Goal: Transaction & Acquisition: Purchase product/service

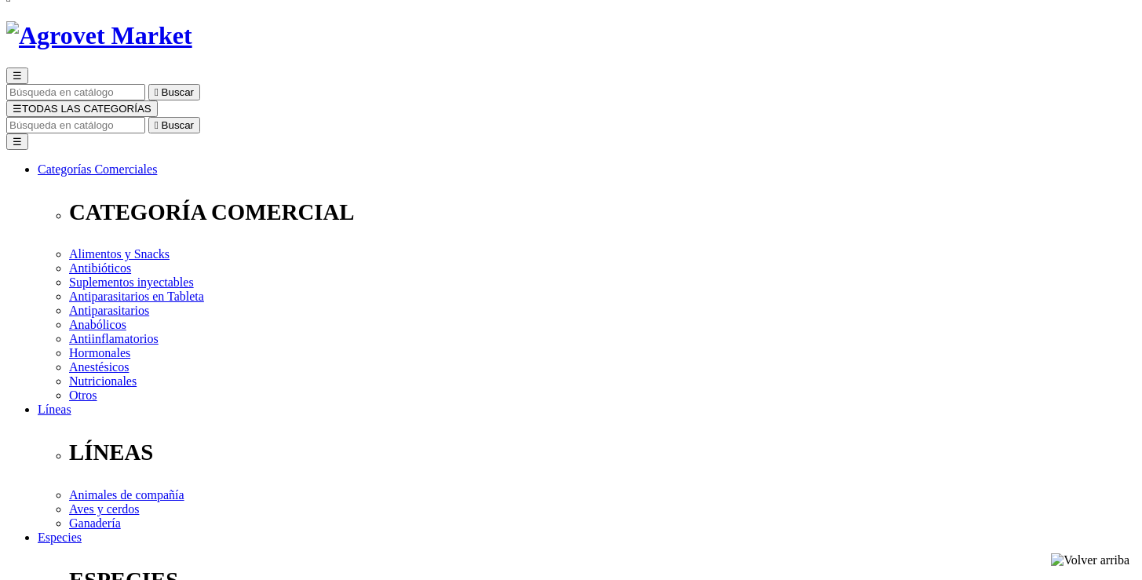
scroll to position [80, 0]
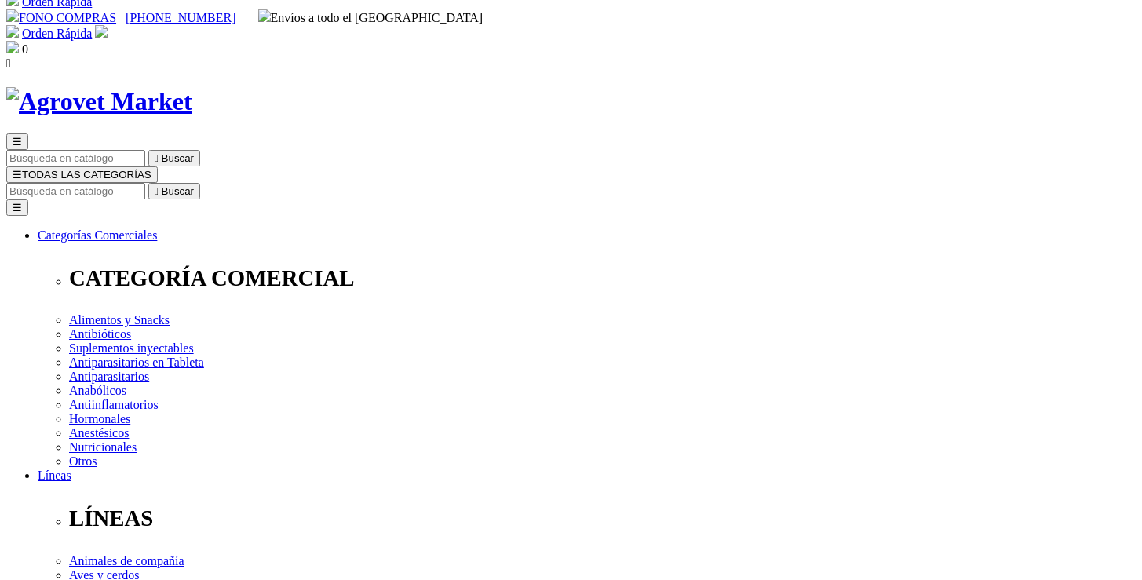
scroll to position [0, 0]
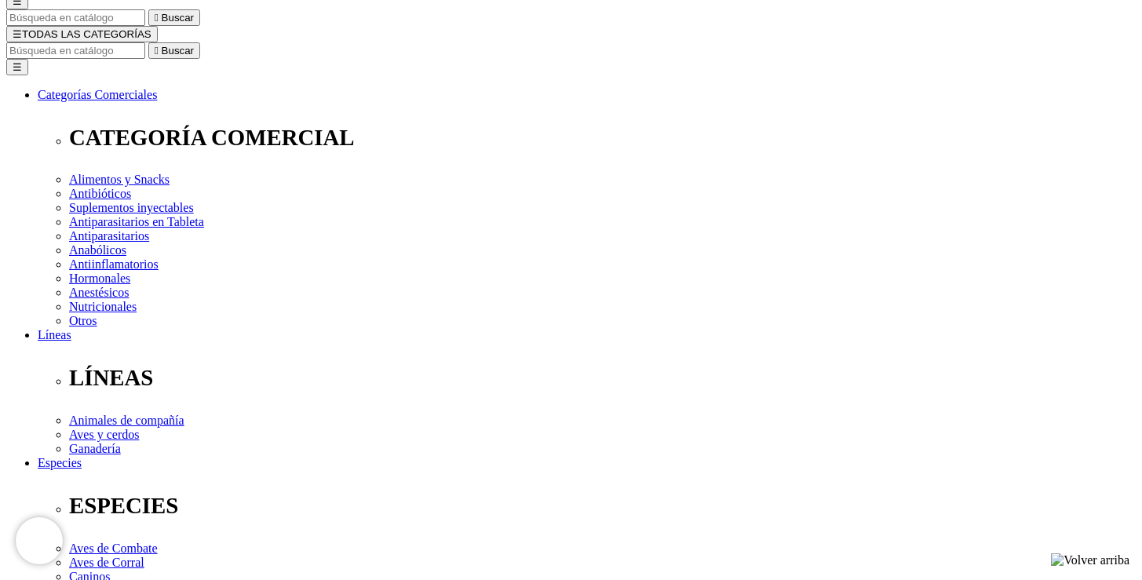
scroll to position [141, 0]
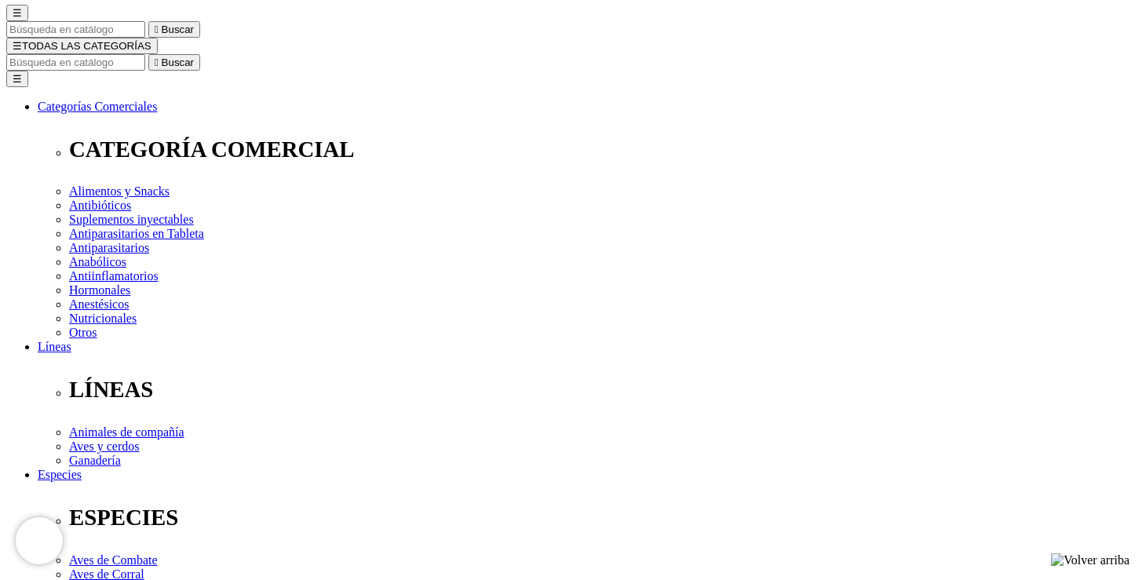
select select "354"
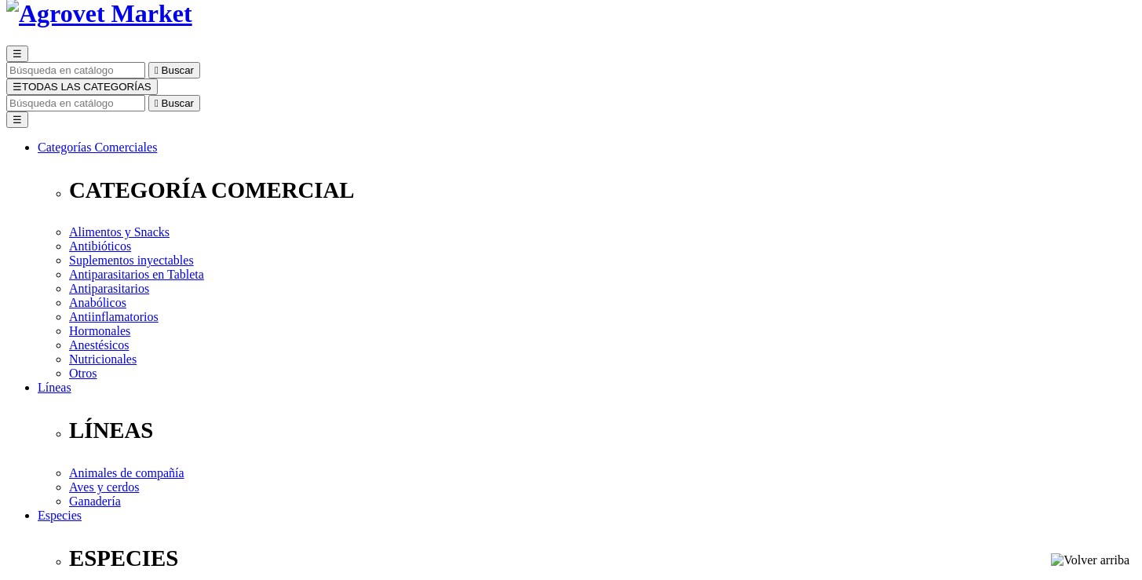
scroll to position [140, 0]
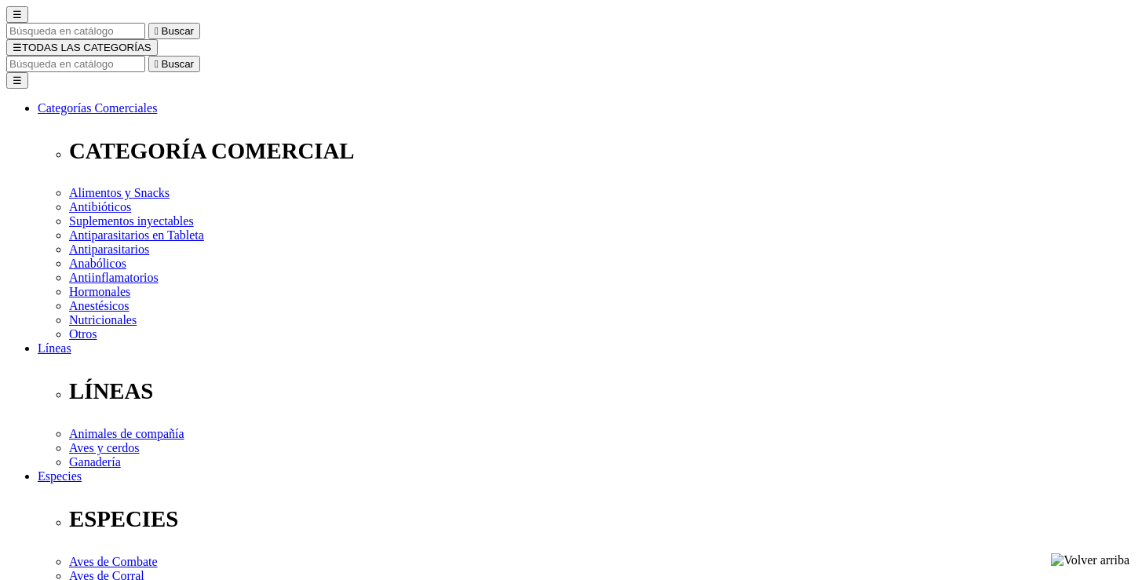
scroll to position [93, 0]
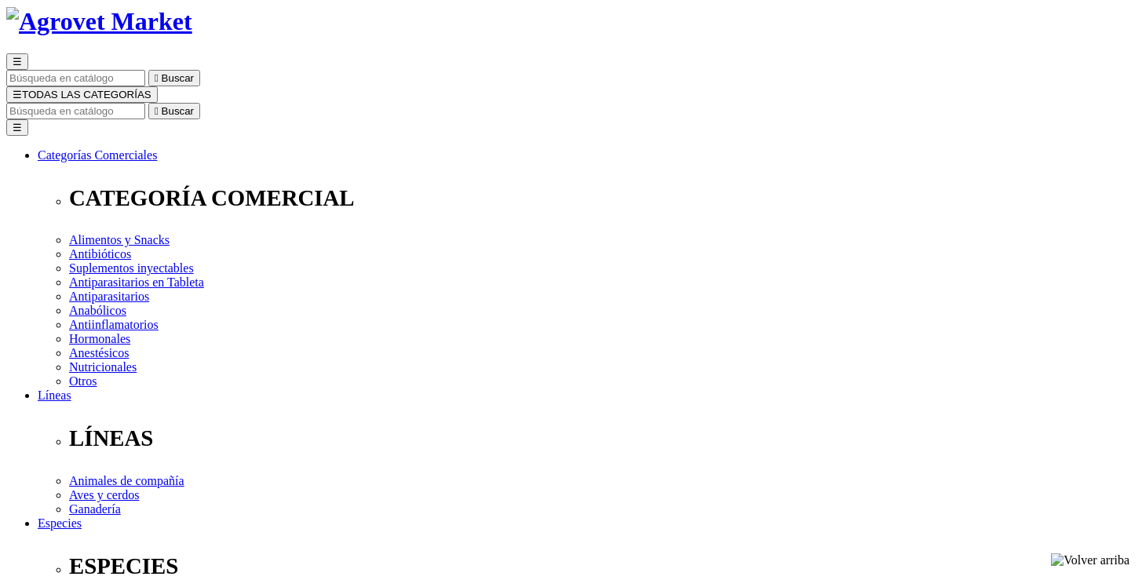
select select "354"
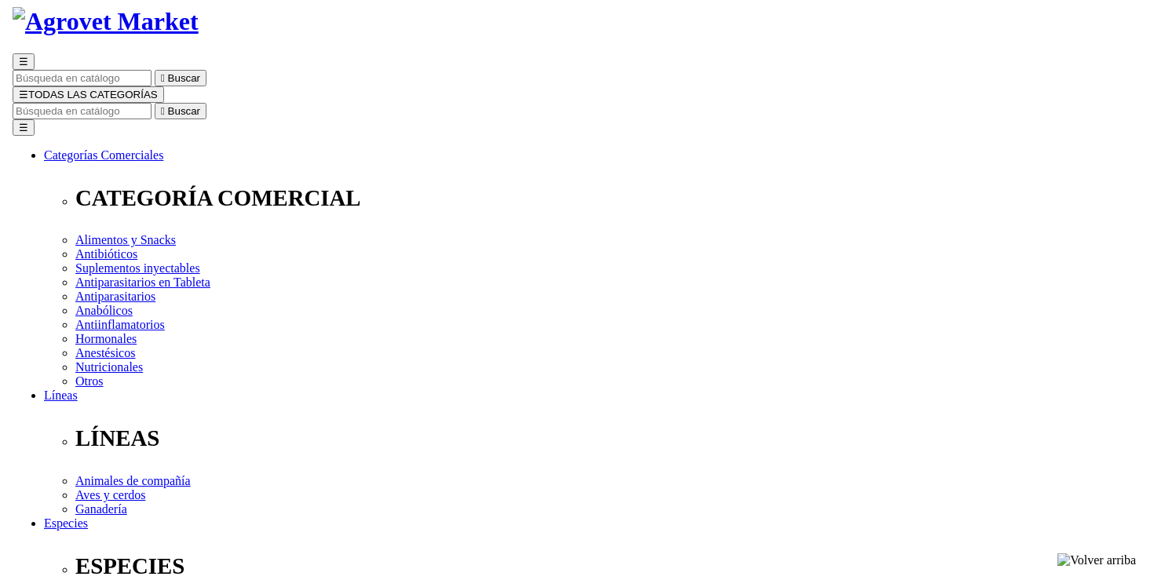
scroll to position [0, 0]
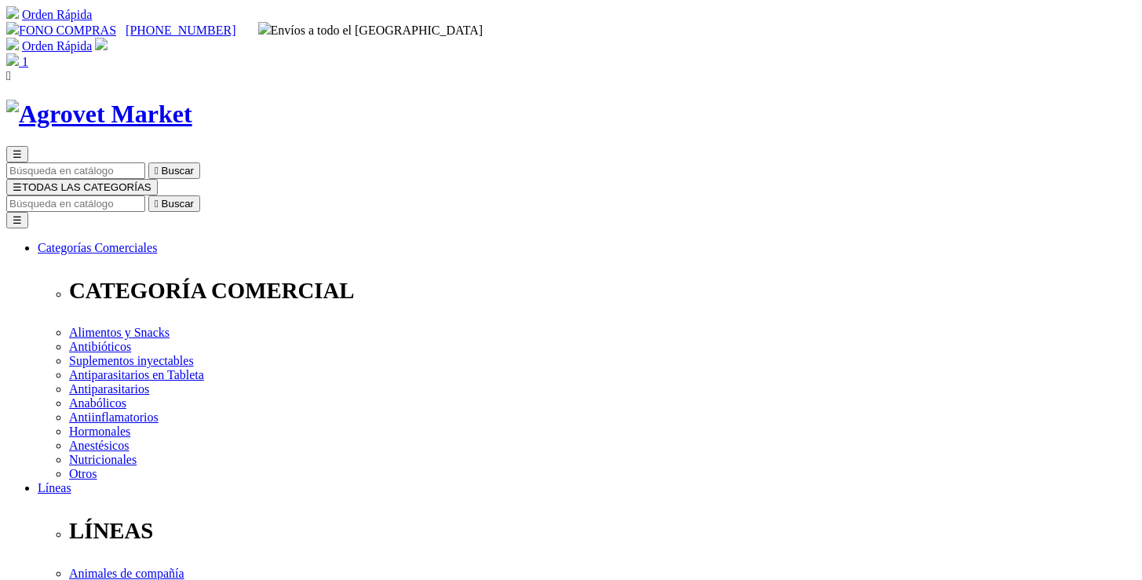
click at [22, 181] on span "☰" at bounding box center [17, 187] width 9 height 12
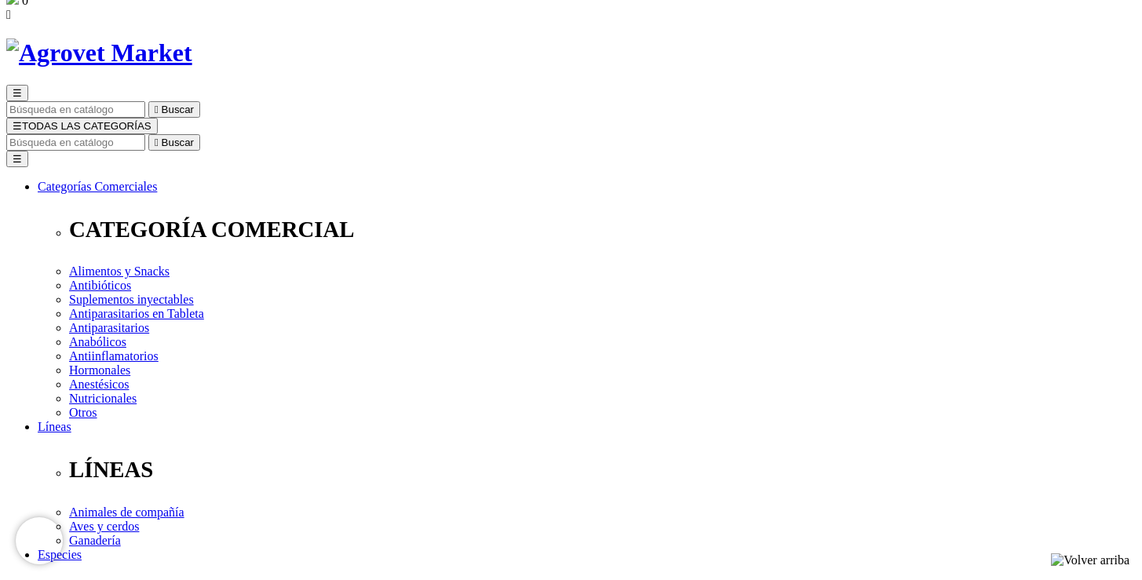
scroll to position [57, 0]
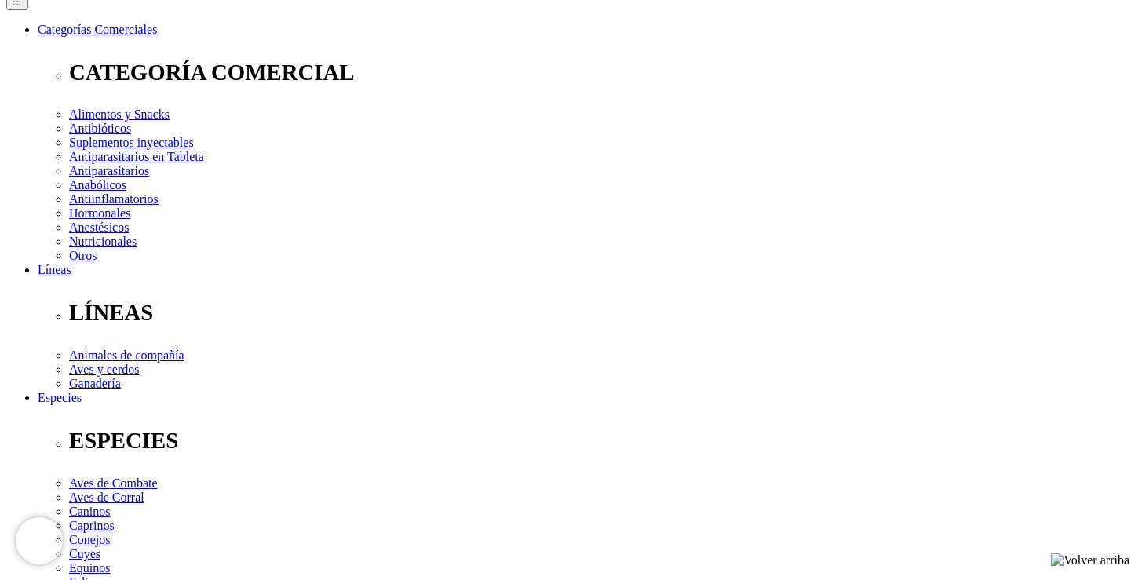
scroll to position [227, 0]
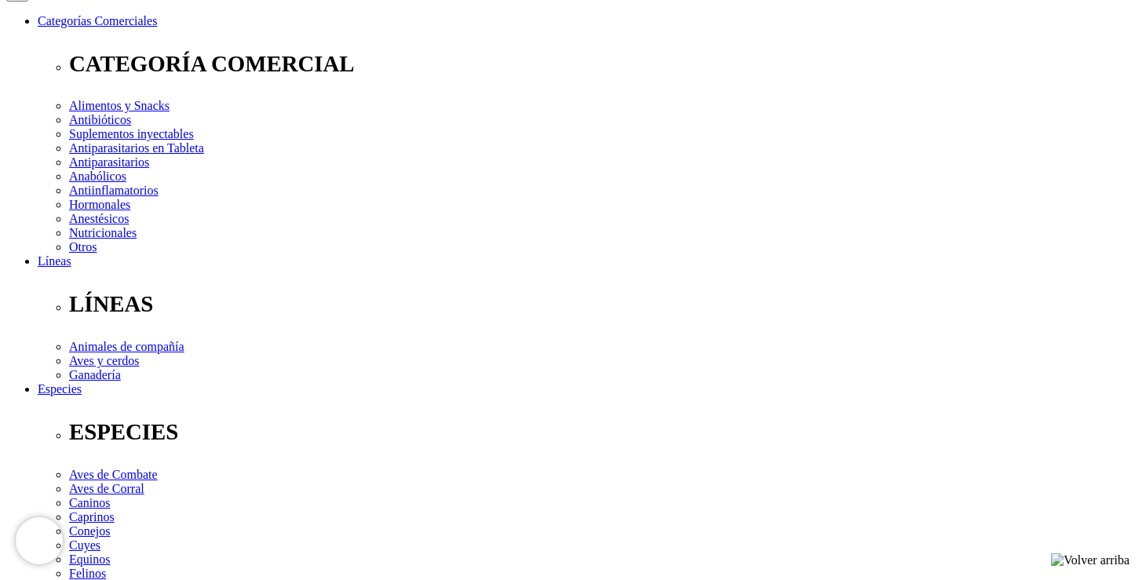
select select "84"
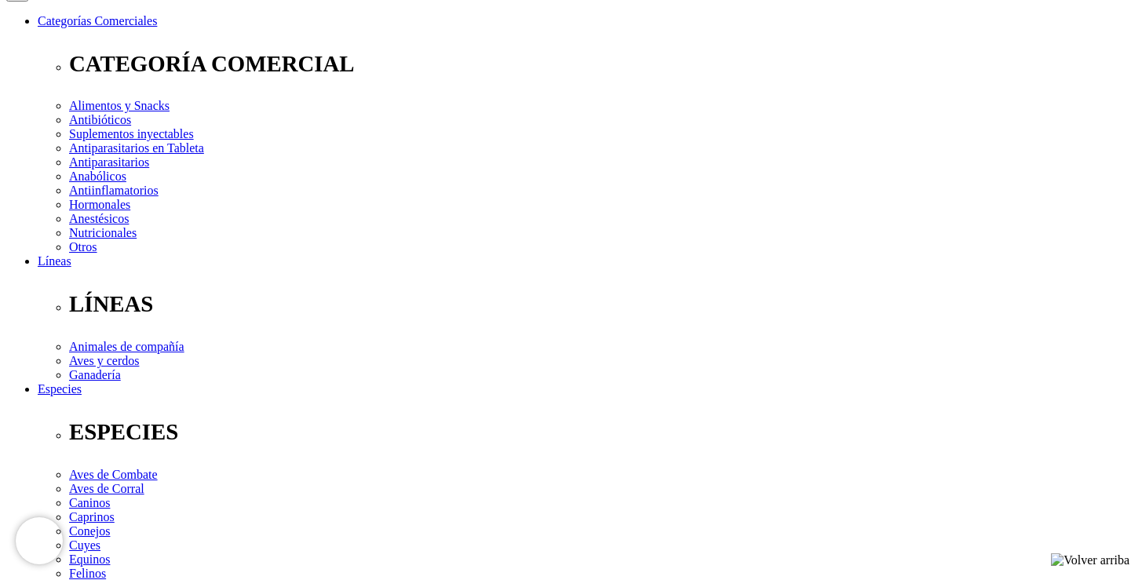
type input "5"
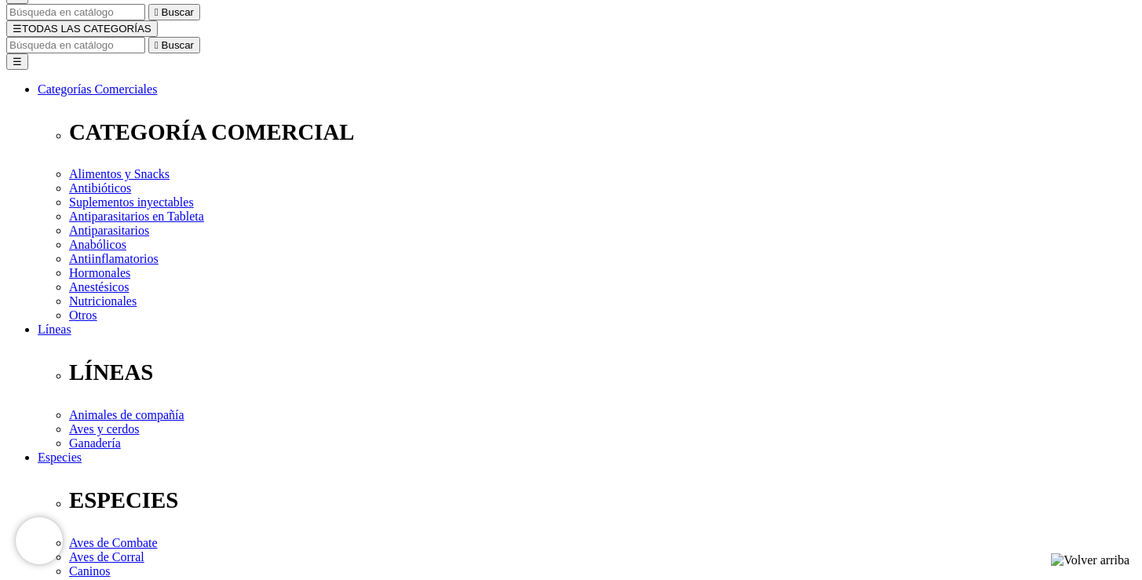
scroll to position [210, 0]
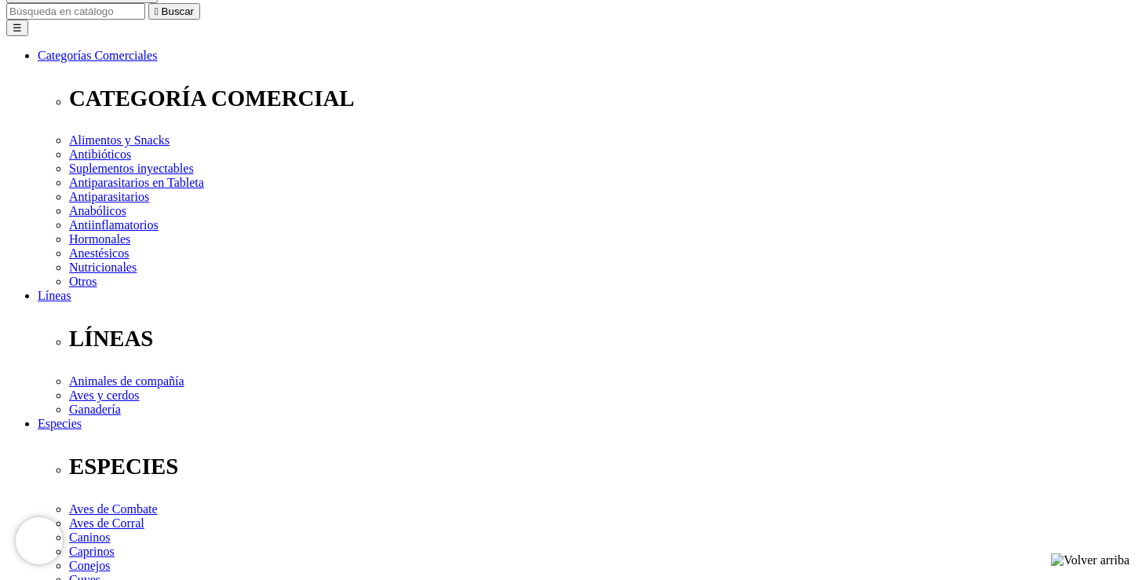
scroll to position [241, 0]
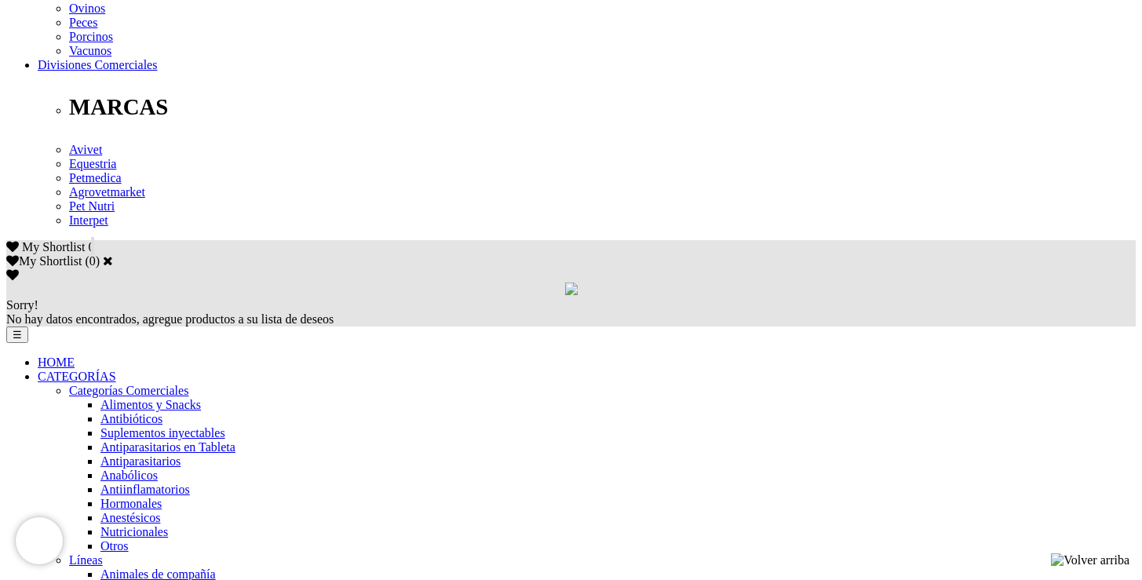
scroll to position [807, 0]
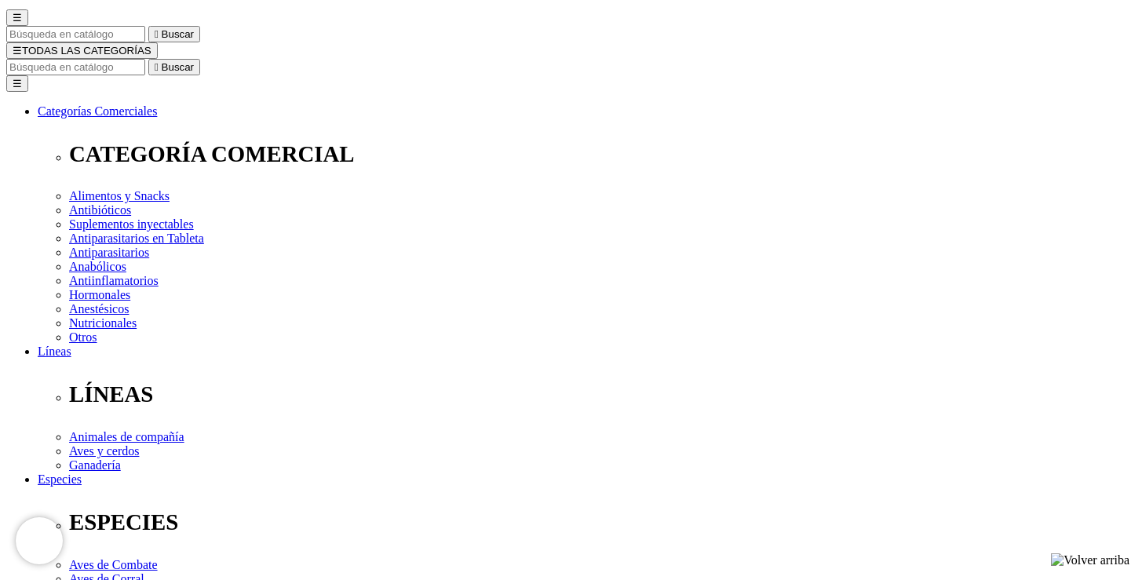
scroll to position [56, 0]
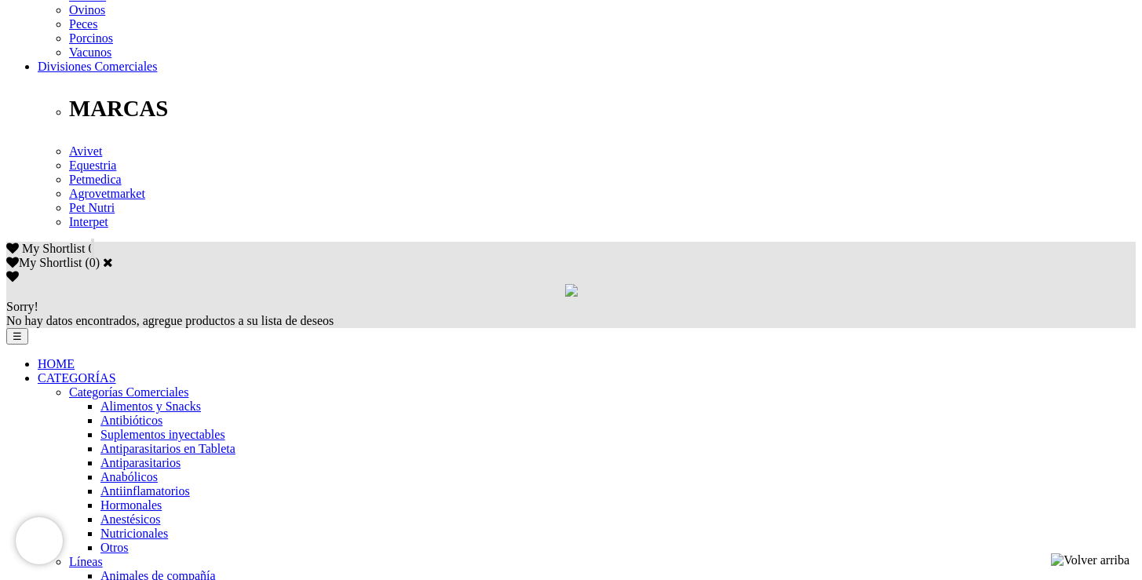
scroll to position [805, 0]
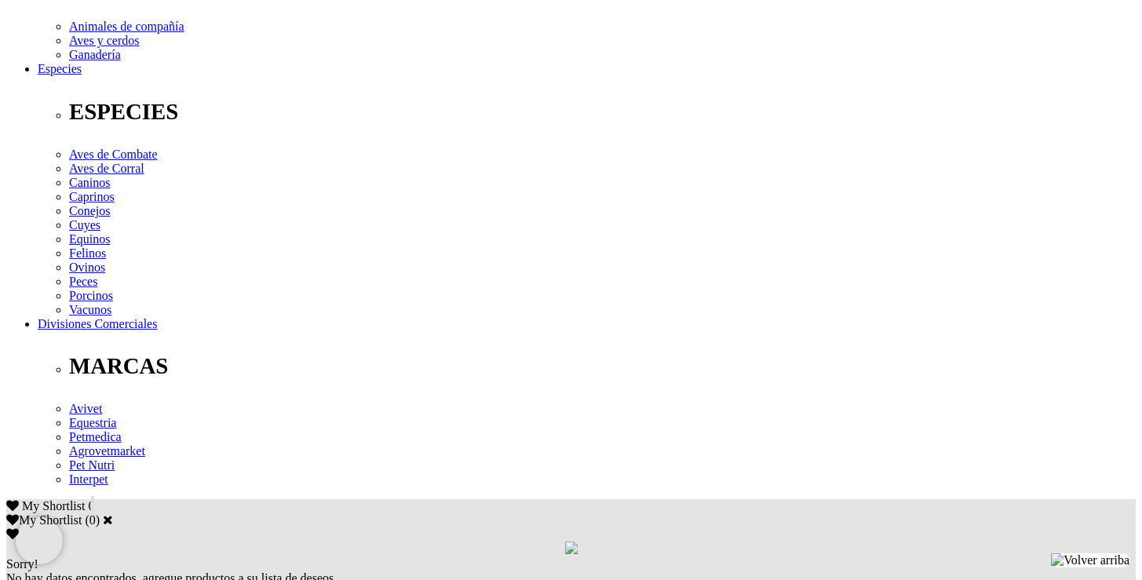
scroll to position [612, 0]
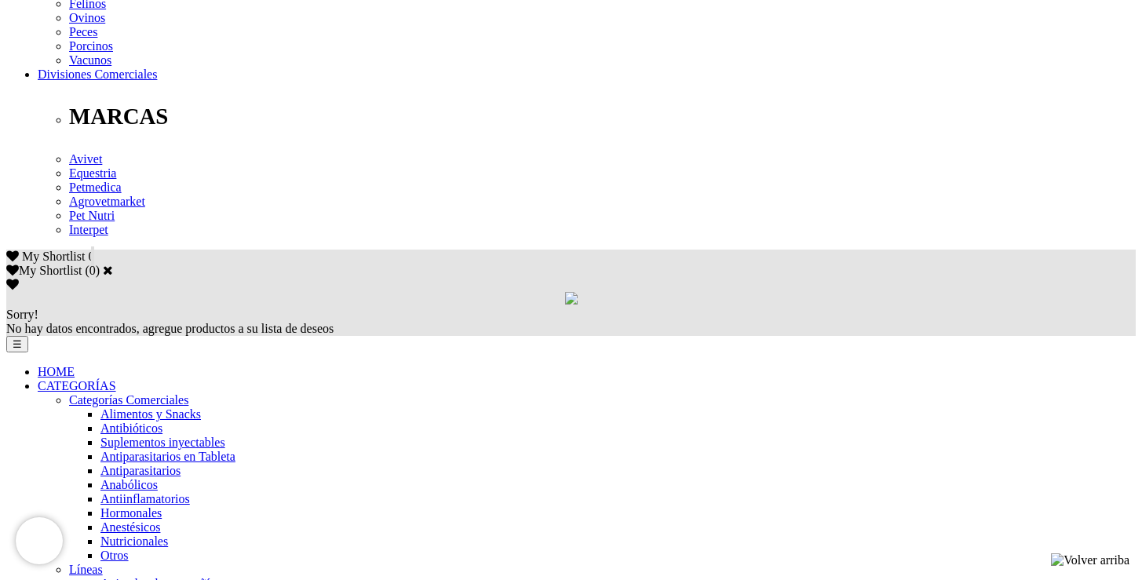
scroll to position [798, 0]
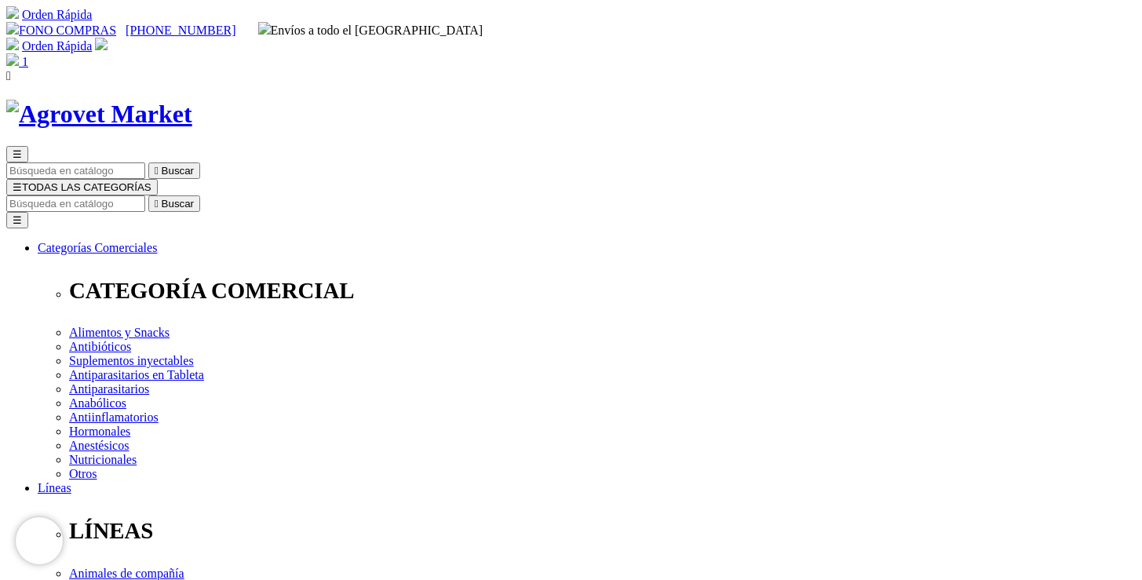
scroll to position [12, 0]
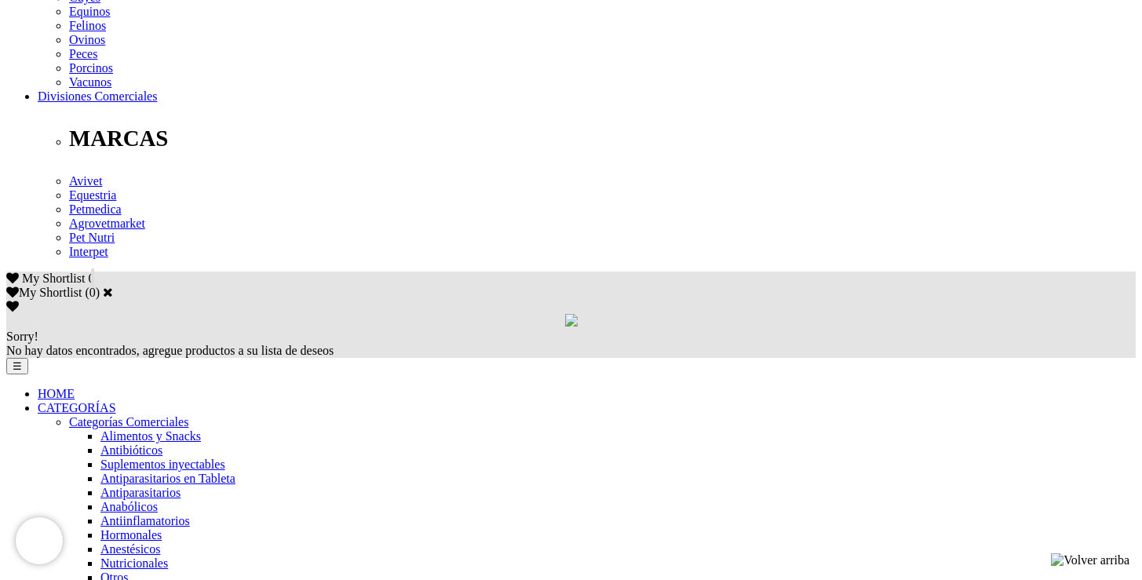
scroll to position [786, 0]
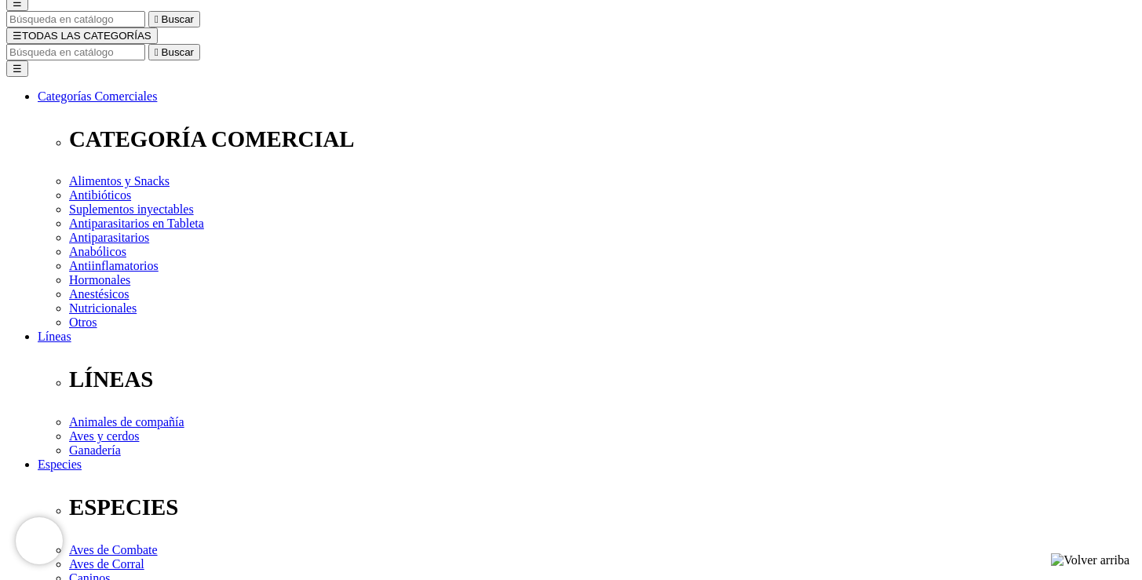
scroll to position [185, 0]
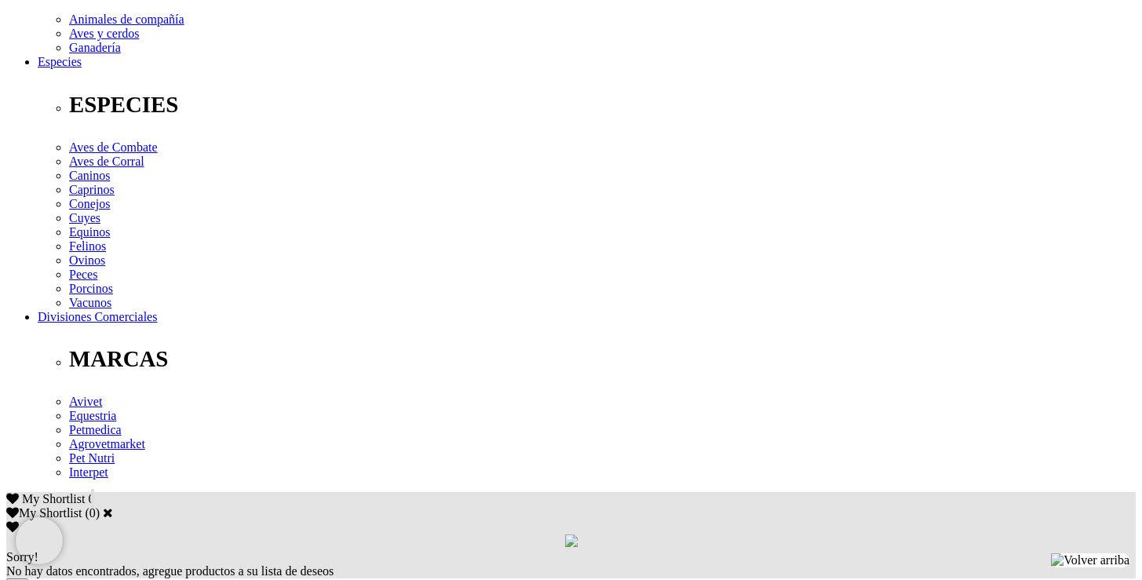
scroll to position [559, 0]
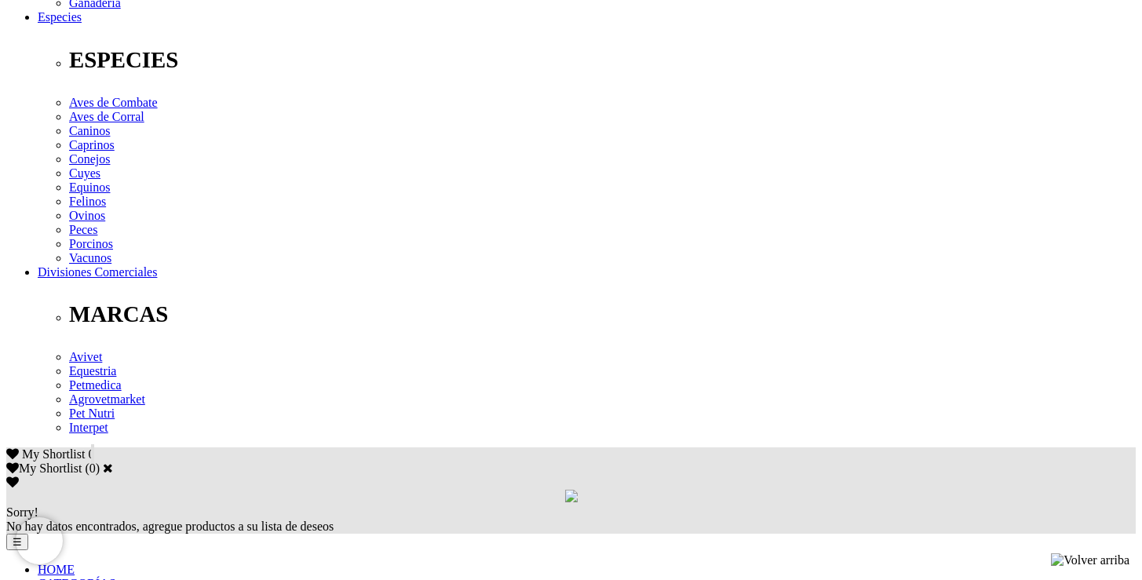
scroll to position [600, 0]
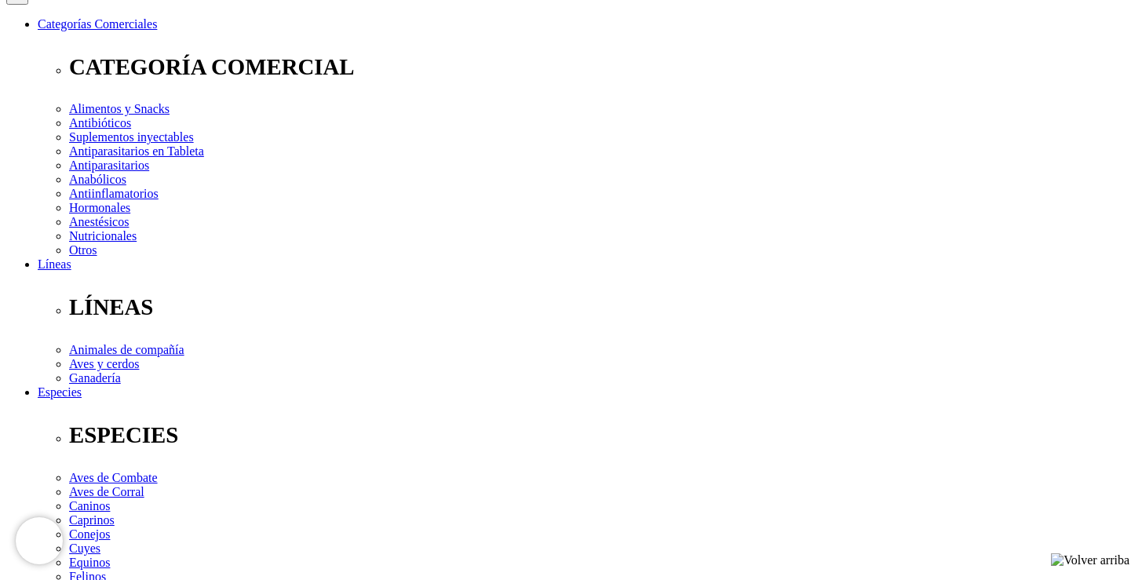
scroll to position [190, 0]
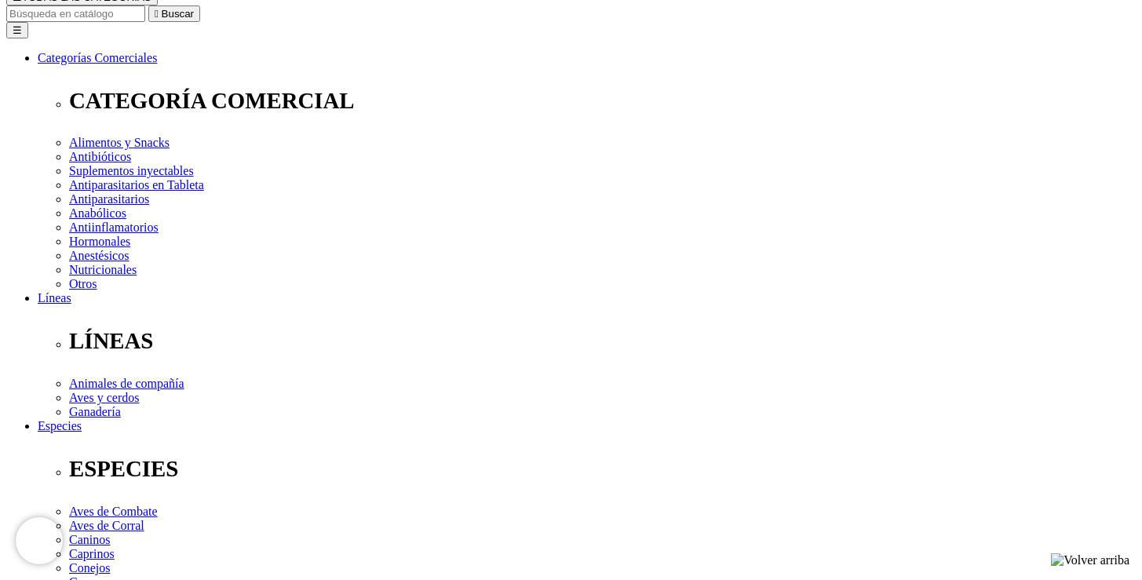
select select "84"
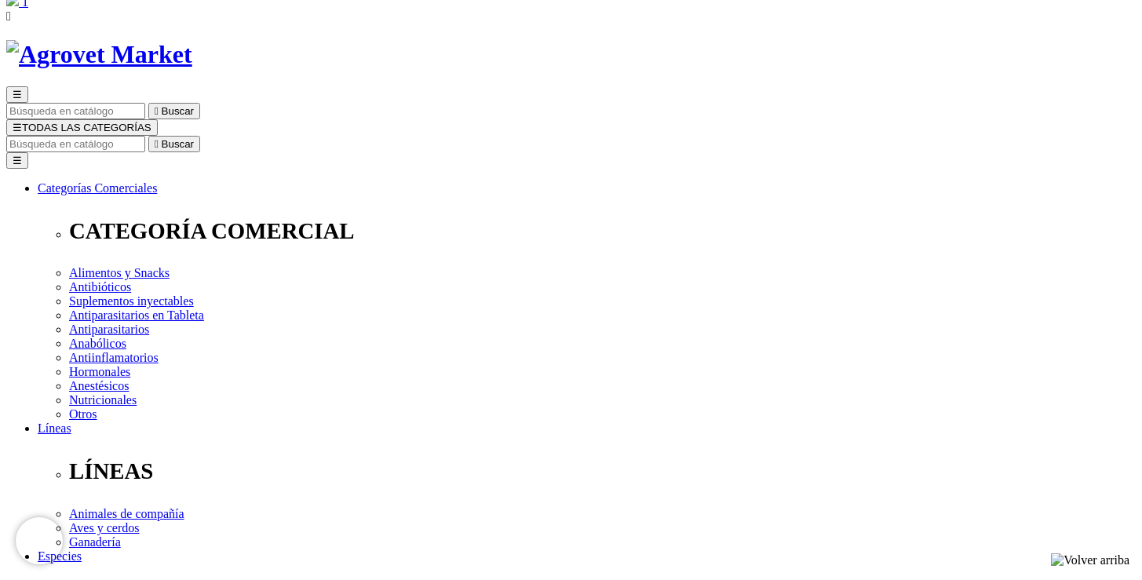
scroll to position [57, 0]
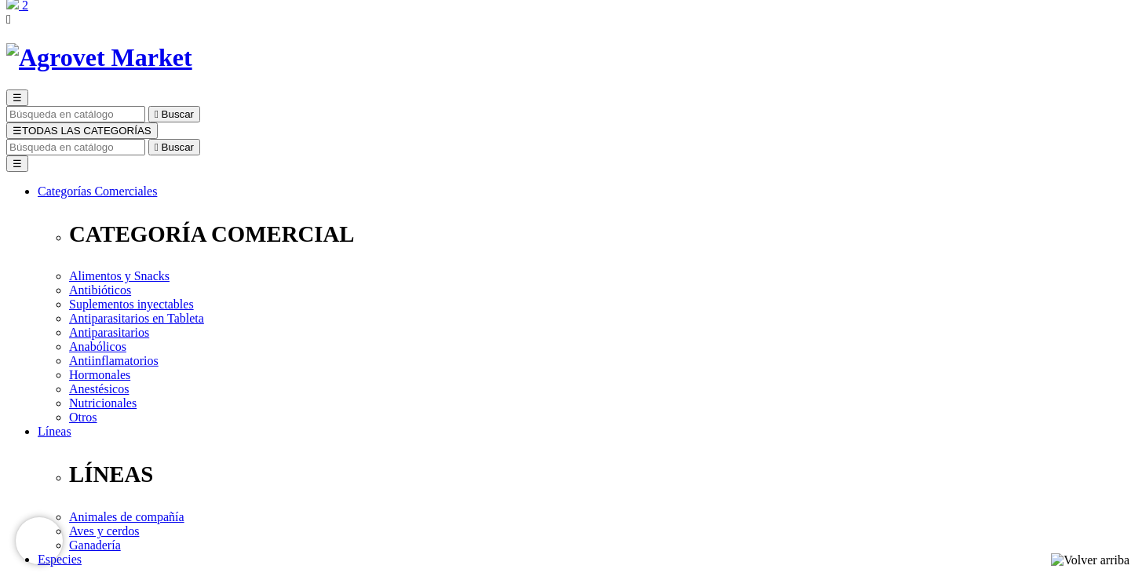
select select "84"
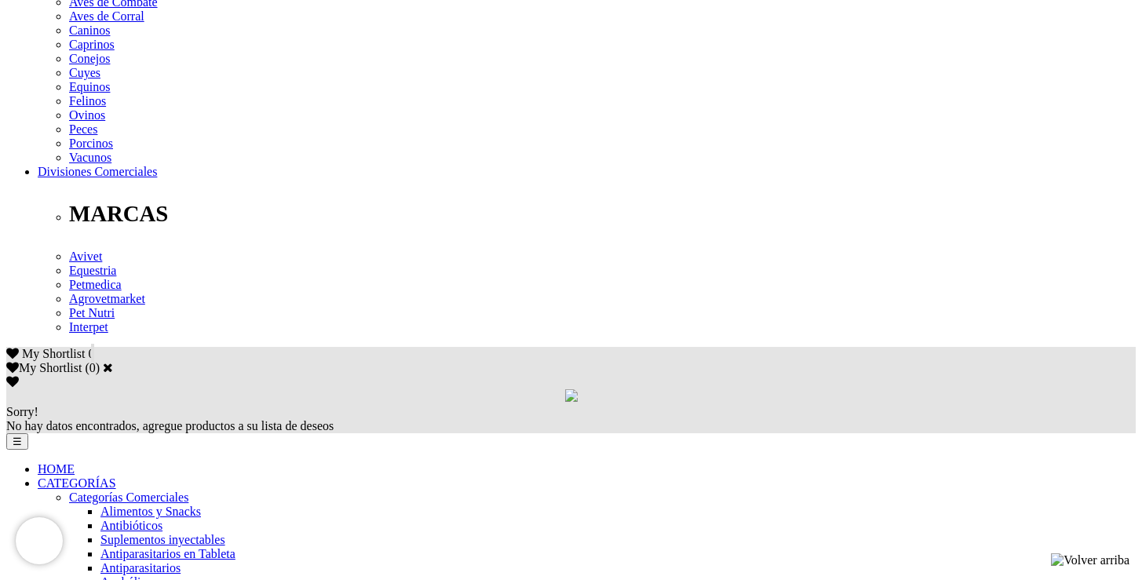
scroll to position [702, 0]
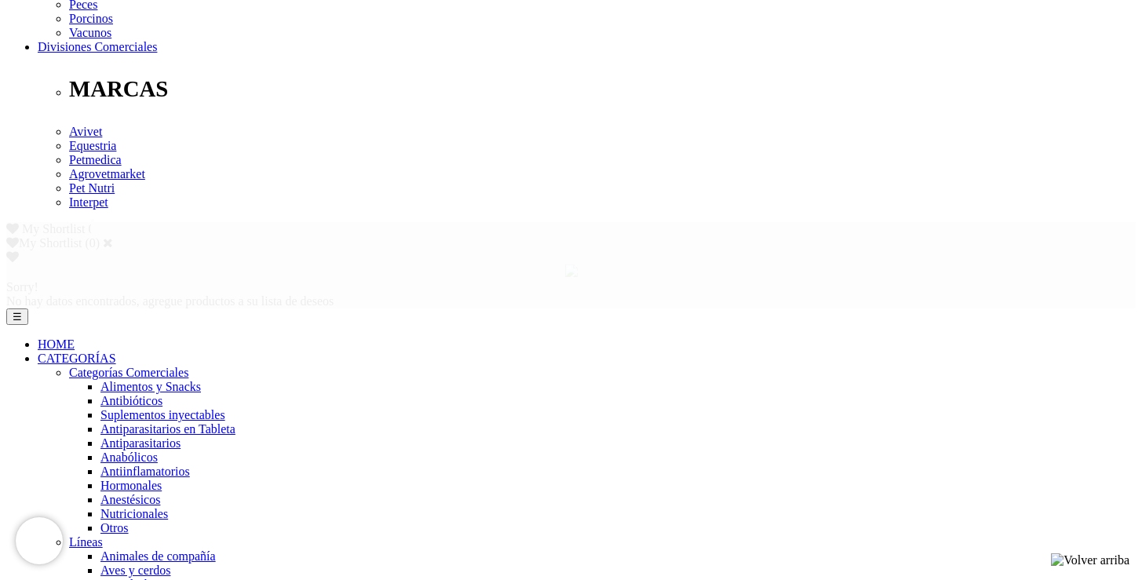
scroll to position [820, 0]
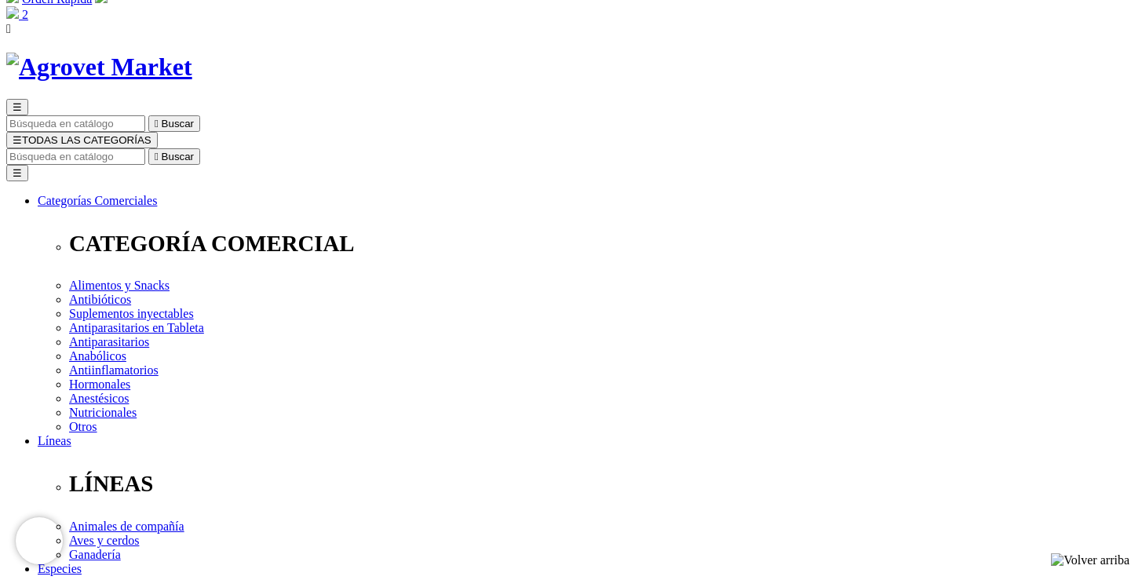
scroll to position [81, 0]
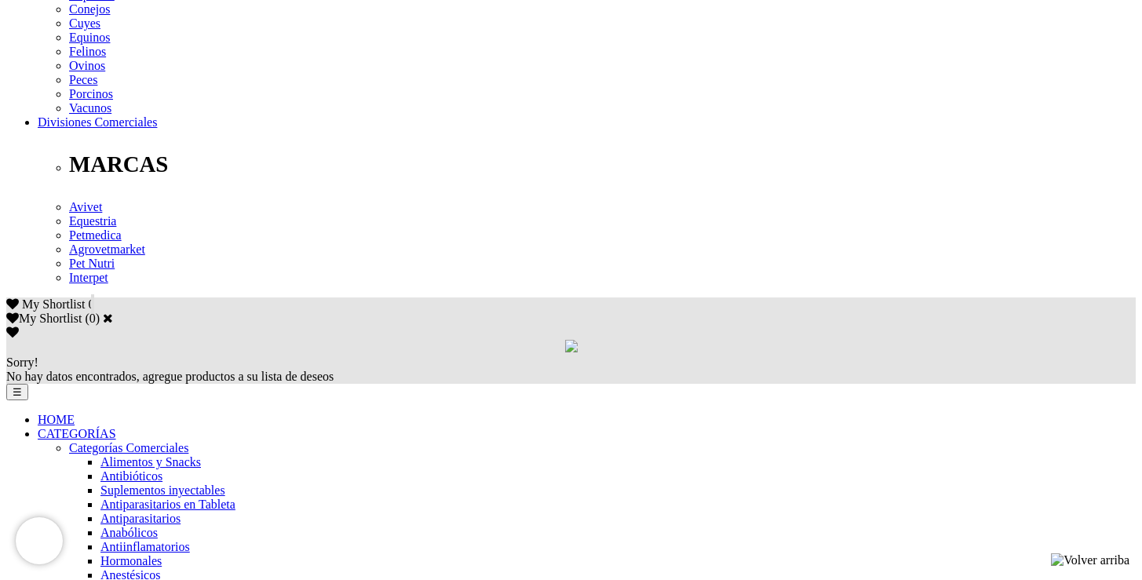
scroll to position [751, 0]
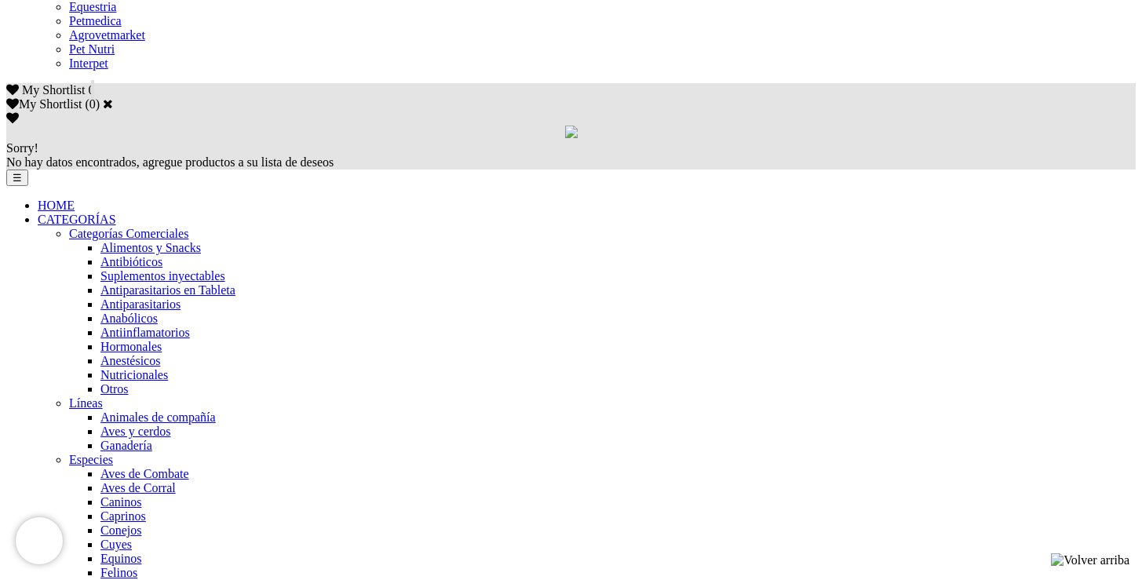
scroll to position [966, 0]
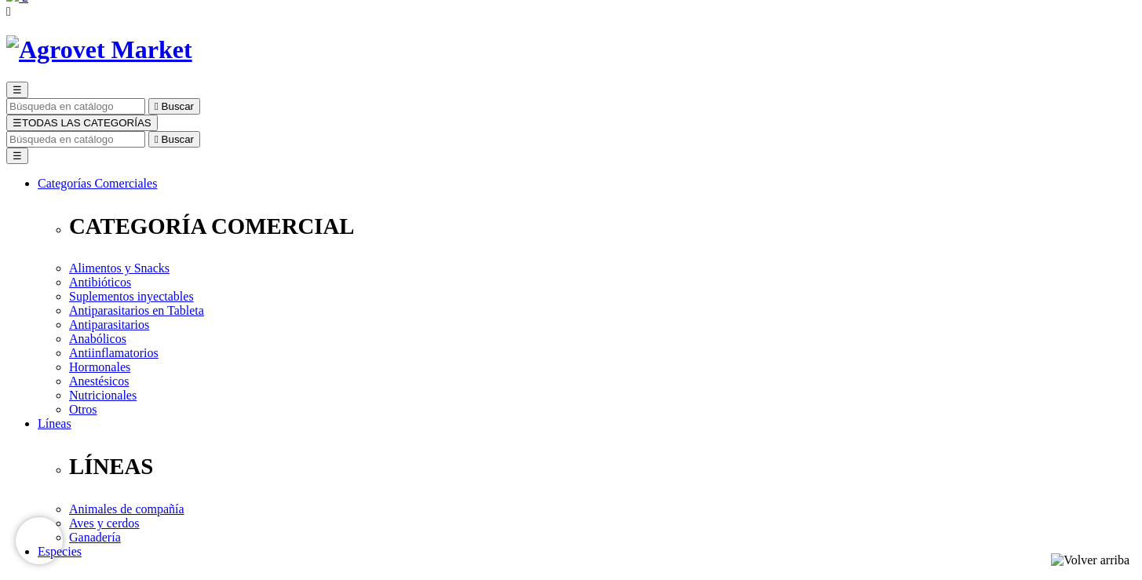
scroll to position [162, 0]
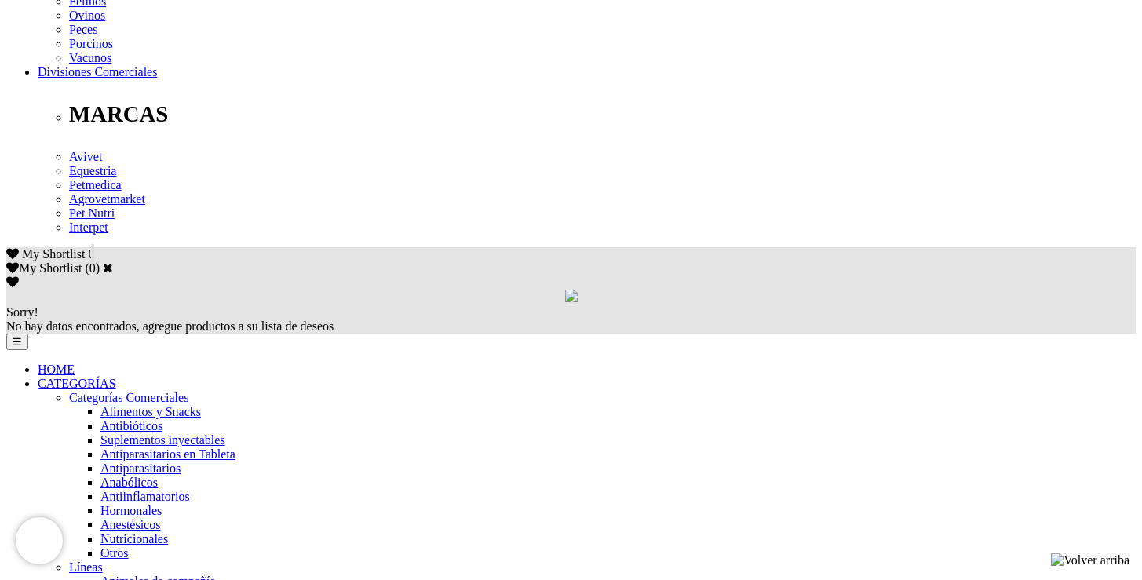
scroll to position [804, 0]
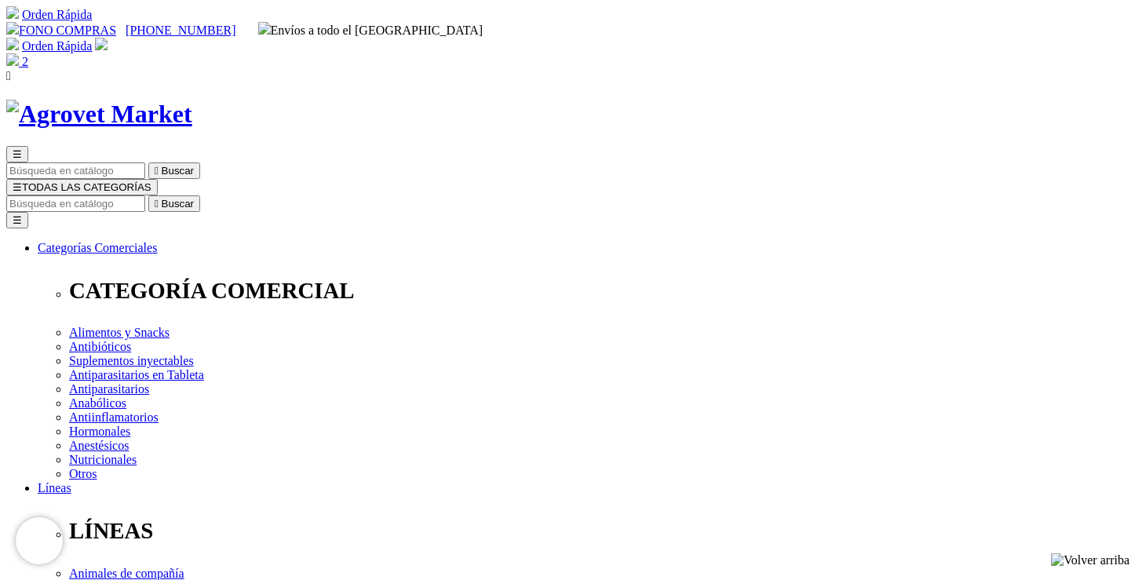
click at [19, 53] on img at bounding box center [12, 59] width 13 height 13
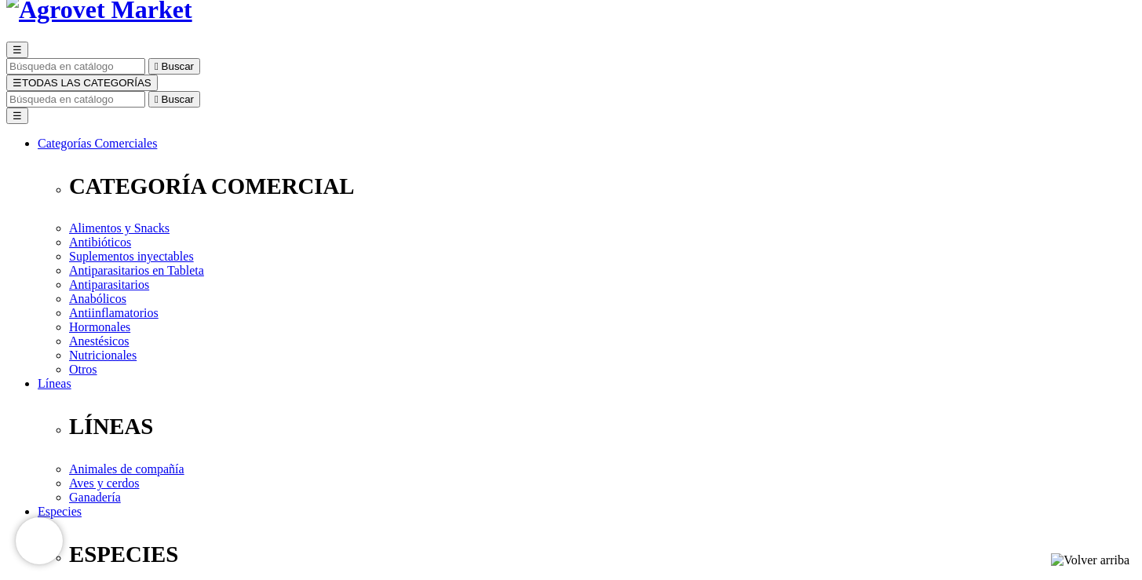
scroll to position [82, 0]
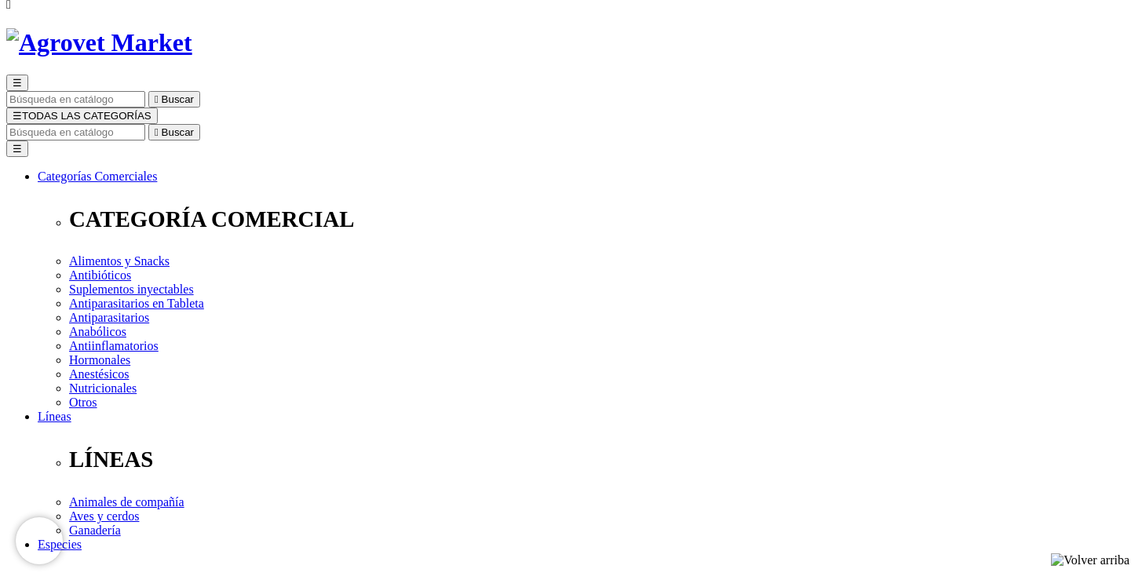
scroll to position [4, 0]
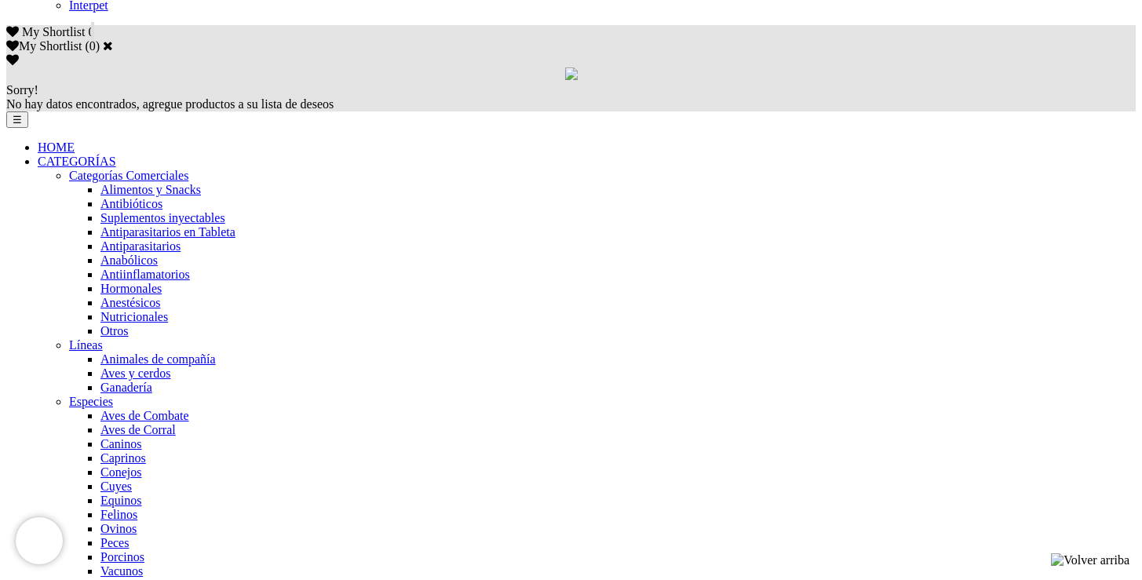
scroll to position [1023, 0]
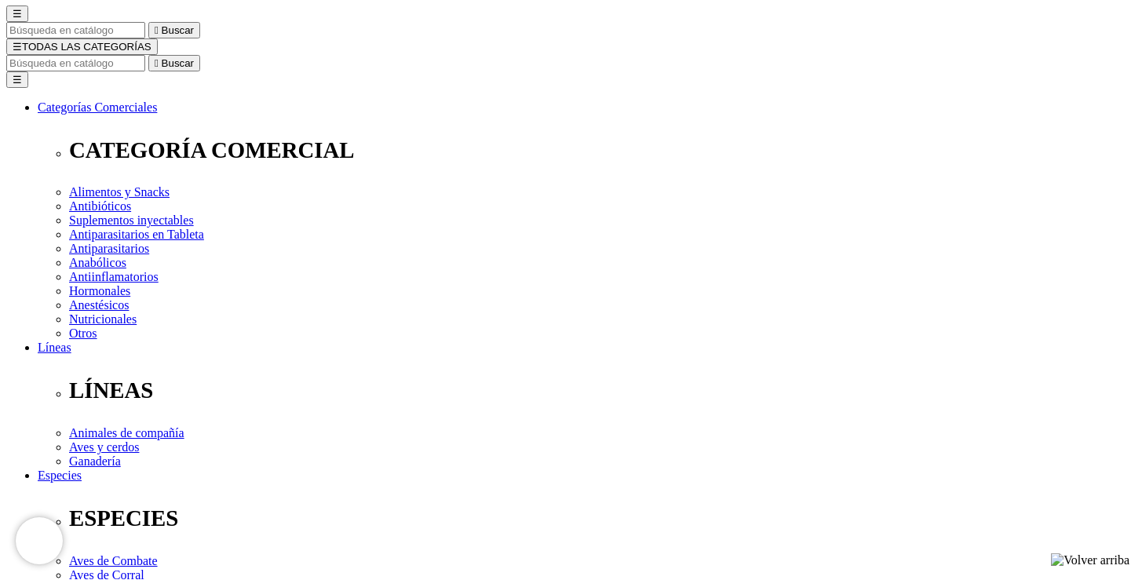
scroll to position [126, 0]
